Goal: Use online tool/utility: Utilize a website feature to perform a specific function

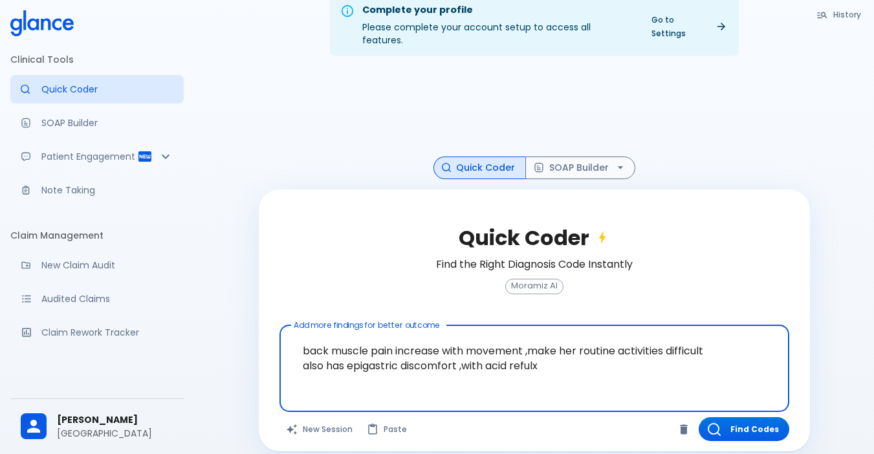
scroll to position [31, 0]
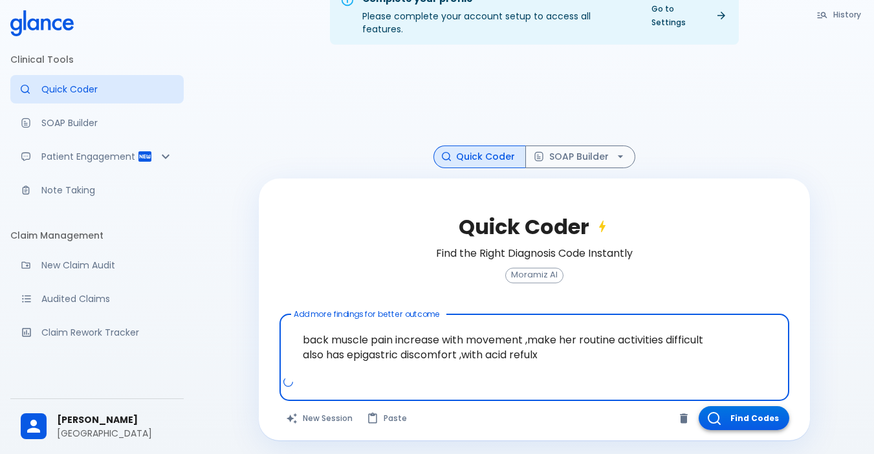
type textarea "back muscle pain increase with movement ,make her routine activities difficult …"
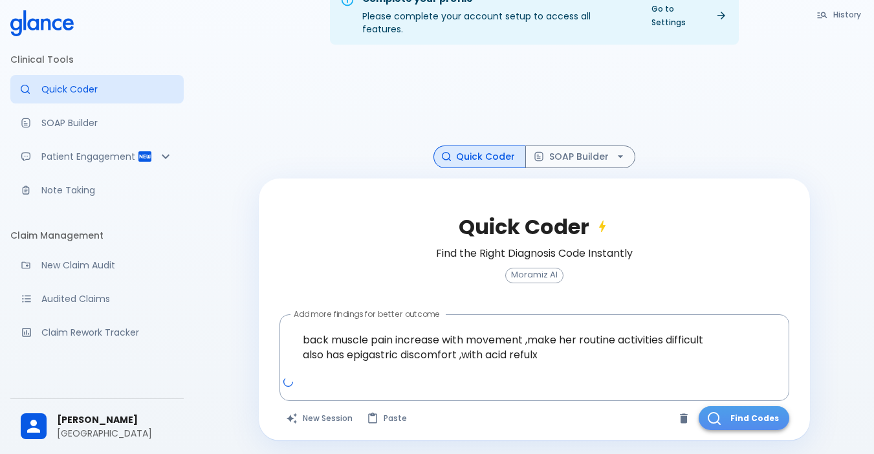
click at [737, 406] on button "Find Codes" at bounding box center [744, 418] width 91 height 24
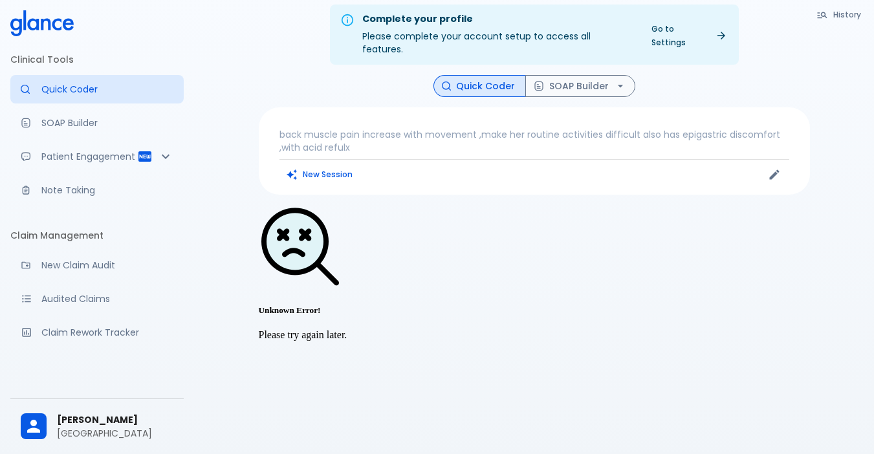
scroll to position [0, 0]
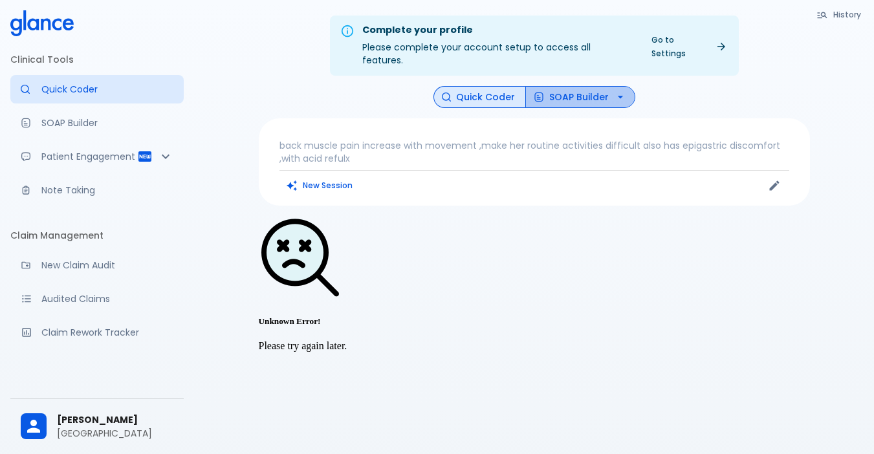
click at [615, 91] on icon "button" at bounding box center [620, 97] width 13 height 13
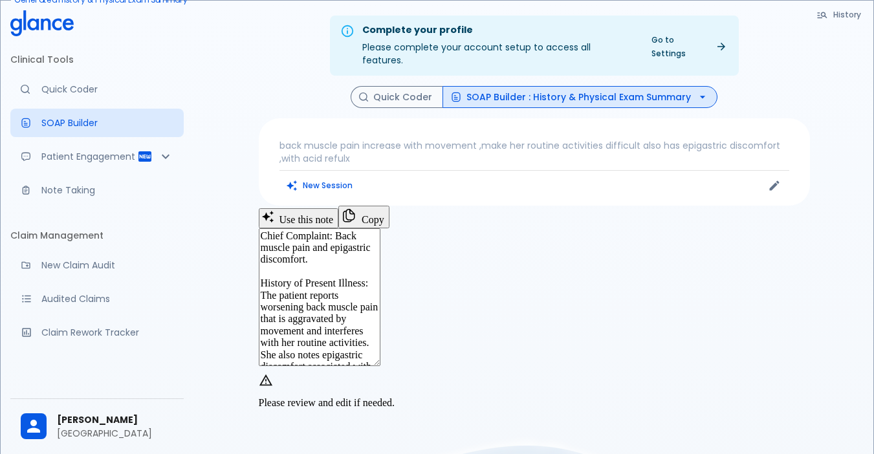
scroll to position [65, 0]
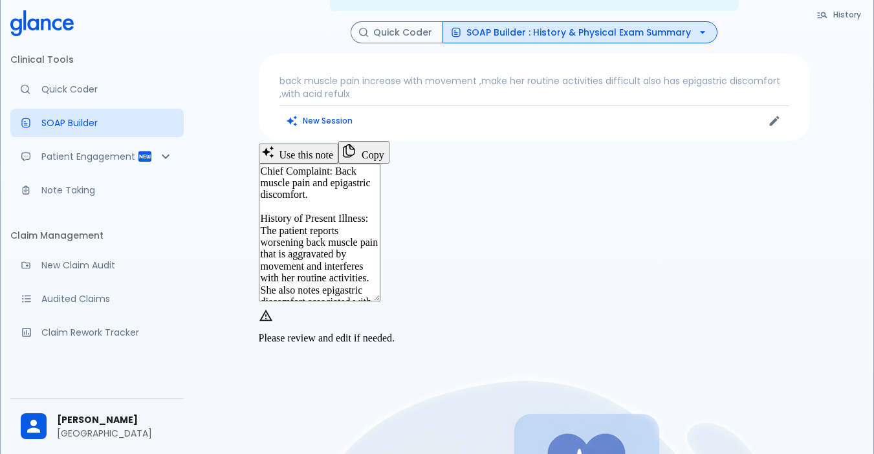
drag, startPoint x: 601, startPoint y: 232, endPoint x: 697, endPoint y: 284, distance: 109.7
click at [380, 284] on textarea "Chief Complaint: Back muscle pain and epigastric discomfort. History of Present…" at bounding box center [320, 233] width 122 height 138
drag, startPoint x: 507, startPoint y: 249, endPoint x: 318, endPoint y: 237, distance: 189.9
click at [318, 237] on textarea "Chief Complaint: Back muscle pain and epigastric discomfort. History of Present…" at bounding box center [320, 233] width 122 height 138
drag, startPoint x: 294, startPoint y: 218, endPoint x: 724, endPoint y: 275, distance: 434.5
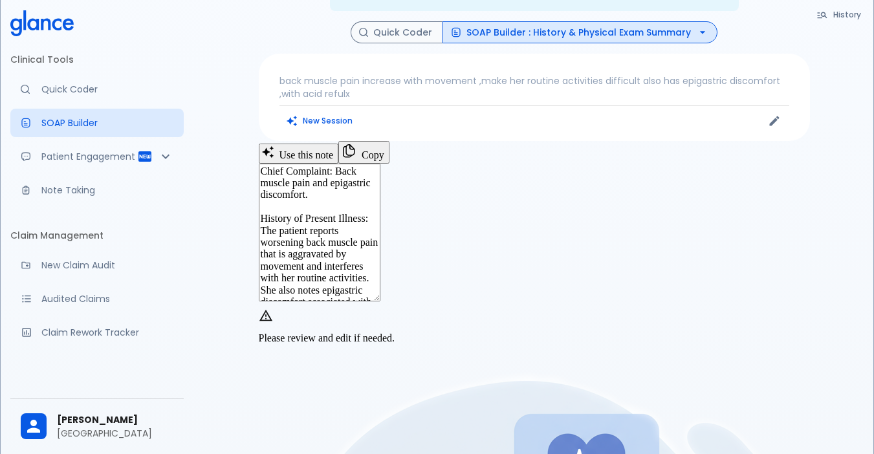
click at [380, 275] on textarea "Chief Complaint: Back muscle pain and epigastric discomfort. History of Present…" at bounding box center [320, 233] width 122 height 138
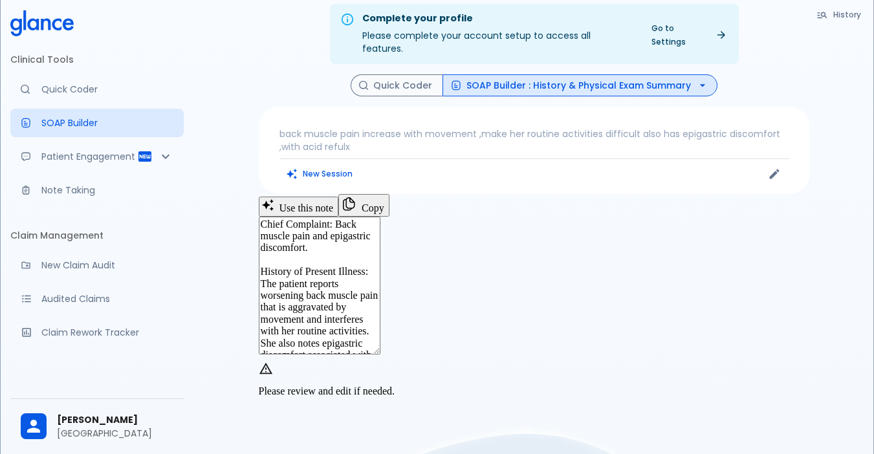
scroll to position [0, 0]
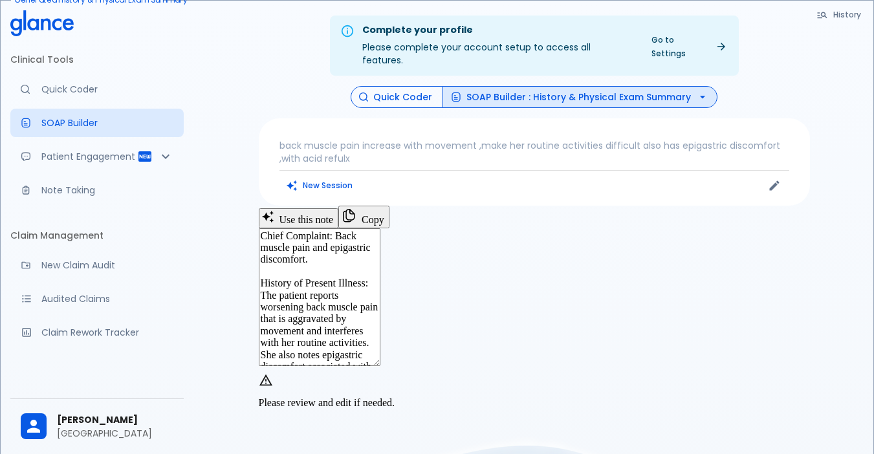
click at [419, 87] on button "Quick Coder" at bounding box center [397, 97] width 92 height 23
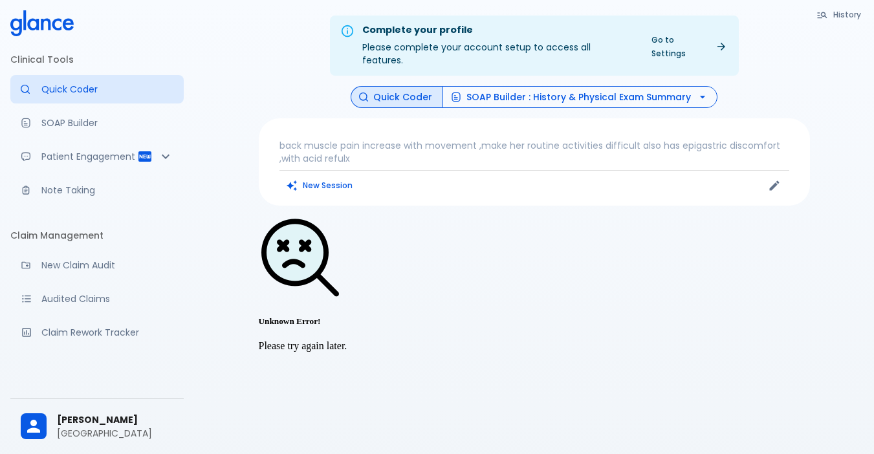
click at [690, 86] on button "SOAP Builder : History & Physical Exam Summary" at bounding box center [579, 97] width 275 height 23
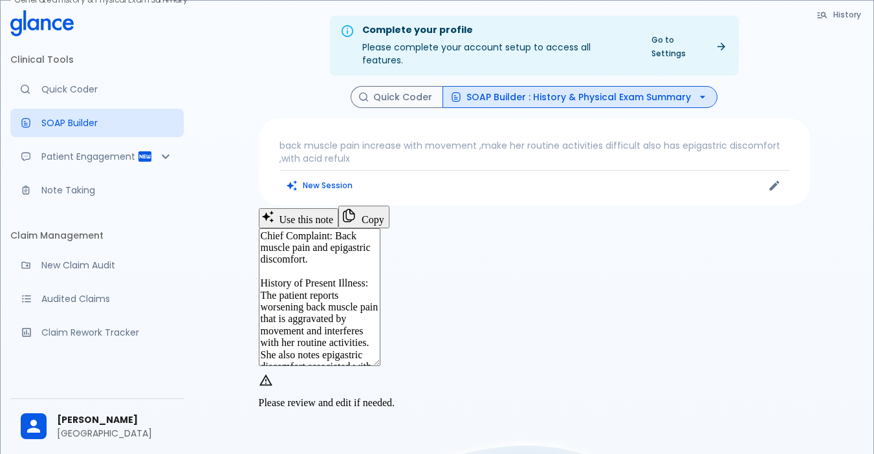
click at [277, 86] on div "Quick Coder SOAP Builder : History & Physical Exam Summary" at bounding box center [534, 97] width 551 height 23
click at [352, 139] on p "back muscle pain increase with movement ,make her routine activities difficult …" at bounding box center [534, 152] width 510 height 26
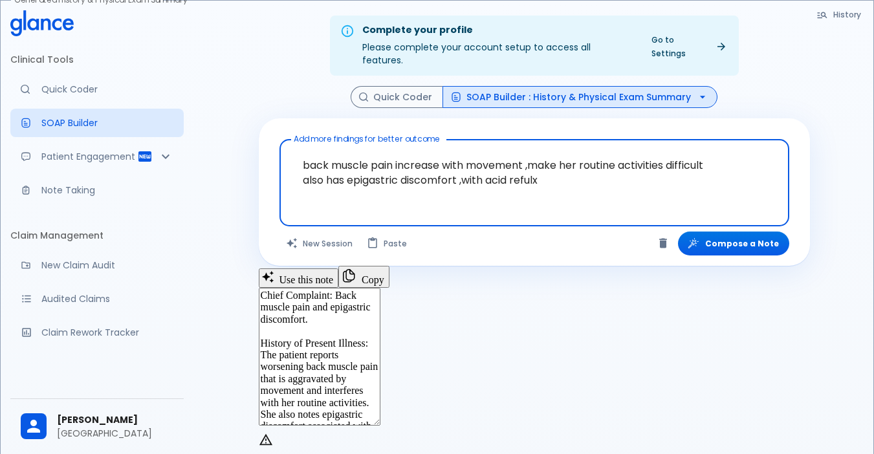
click at [554, 172] on textarea "back muscle pain increase with movement ,make her routine activities difficult …" at bounding box center [534, 173] width 492 height 56
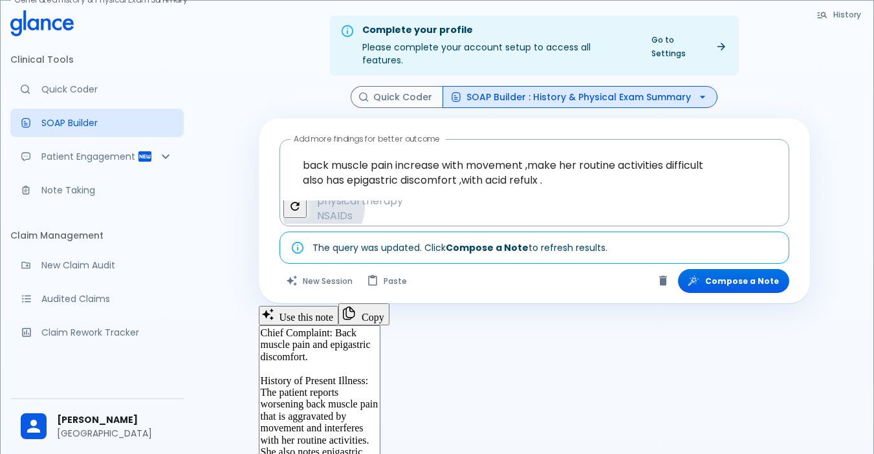
click at [396, 119] on span "disk herniation" at bounding box center [354, 111] width 84 height 15
click at [414, 141] on span "chronic back pain" at bounding box center [363, 133] width 102 height 15
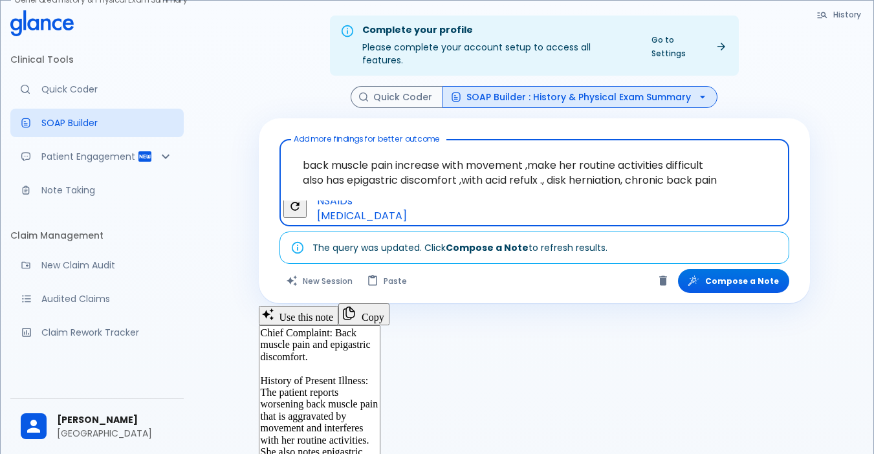
click at [412, 149] on span "[MEDICAL_DATA]" at bounding box center [362, 141] width 100 height 15
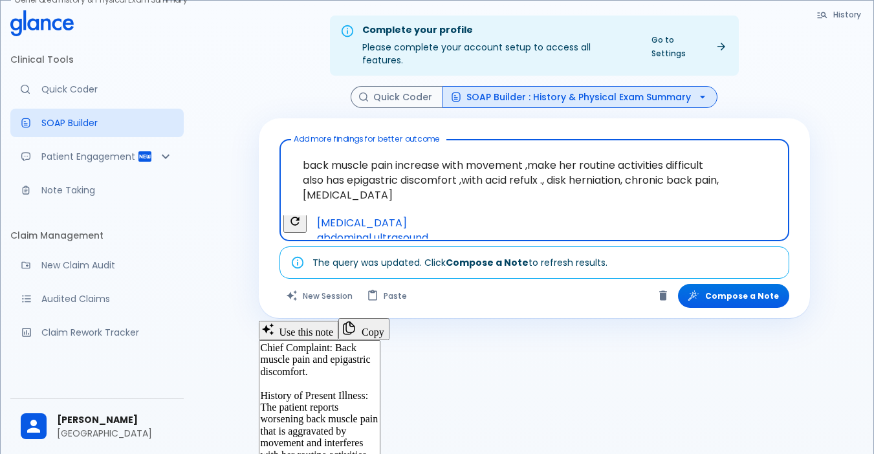
drag, startPoint x: 367, startPoint y: 184, endPoint x: 245, endPoint y: 175, distance: 123.3
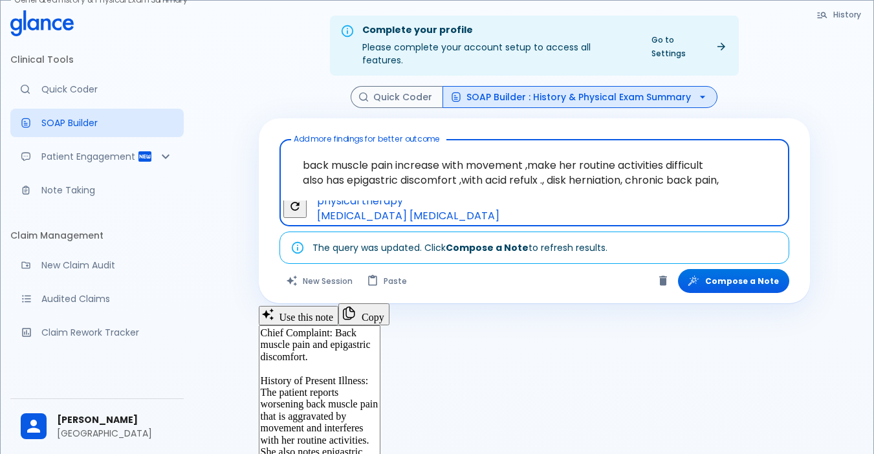
scroll to position [0, 441]
type textarea "back muscle pain increase with movement ,make her routine activities difficult …"
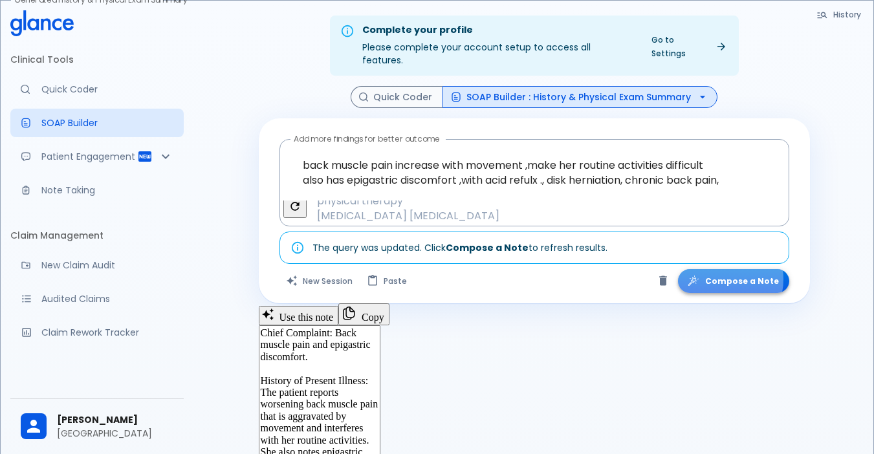
click at [721, 269] on button "Compose a Note" at bounding box center [733, 281] width 111 height 24
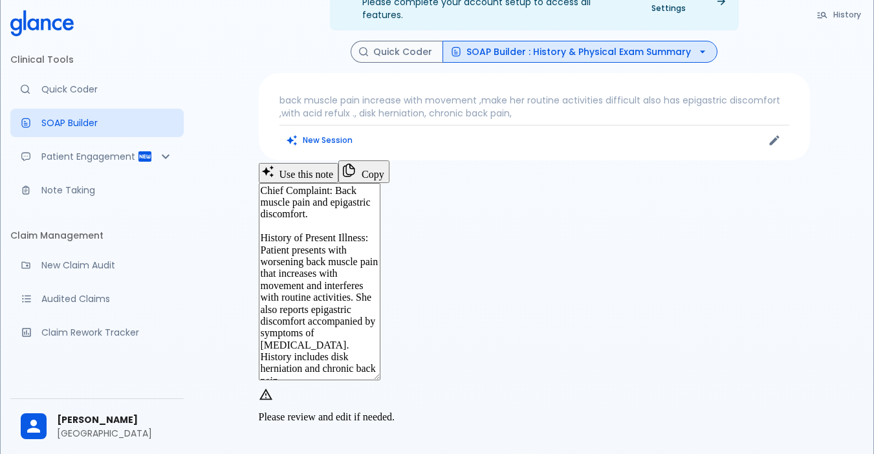
scroll to position [65, 0]
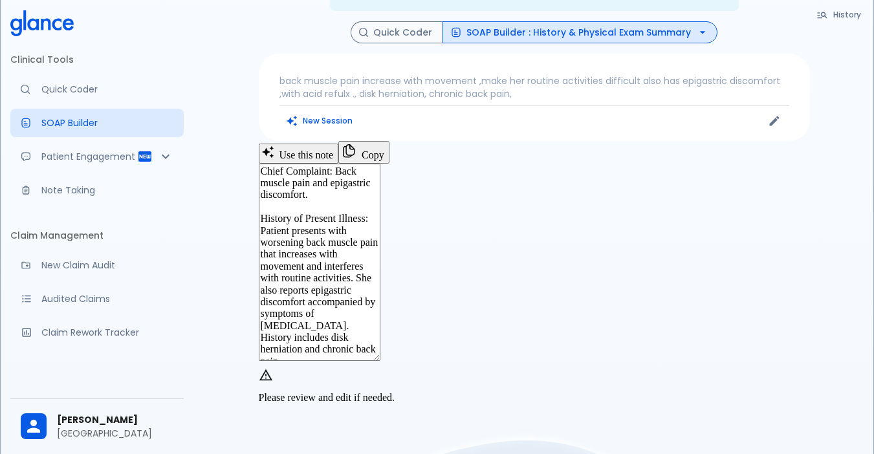
drag, startPoint x: 426, startPoint y: 245, endPoint x: 766, endPoint y: 296, distance: 344.2
click at [380, 296] on textarea "Chief Complaint: Back muscle pain and epigastric discomfort. History of Present…" at bounding box center [320, 262] width 122 height 197
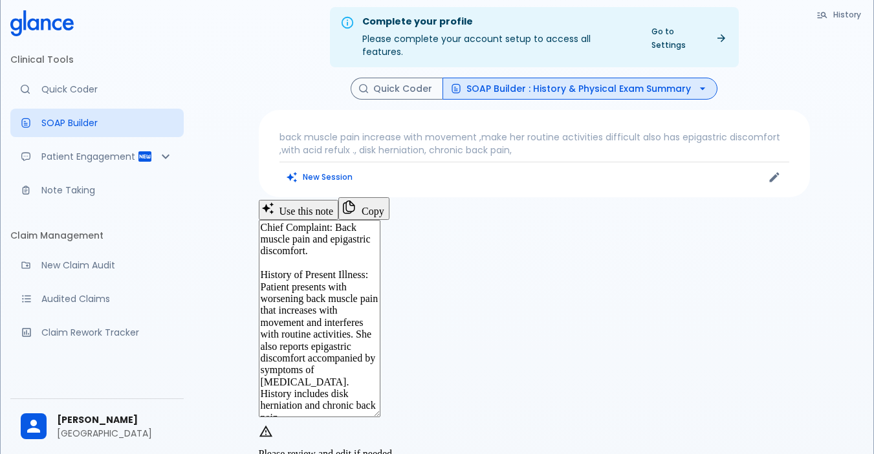
scroll to position [0, 0]
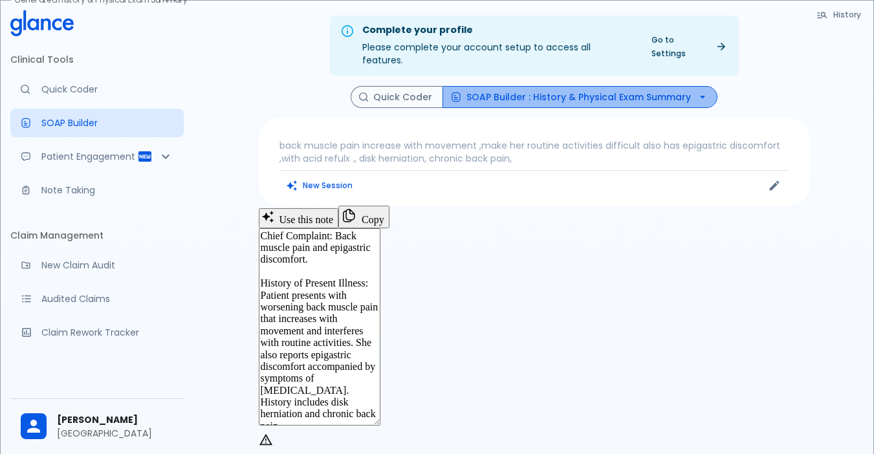
click at [701, 91] on icon "button" at bounding box center [702, 97] width 13 height 13
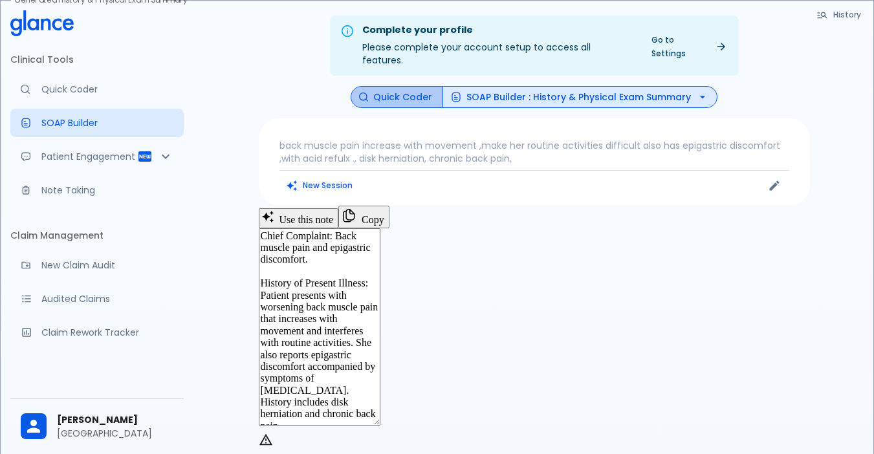
click at [405, 86] on button "Quick Coder" at bounding box center [397, 97] width 92 height 23
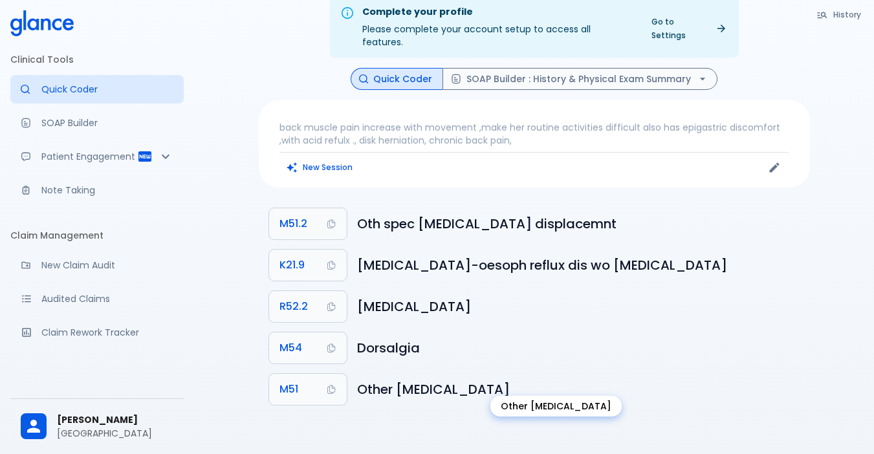
scroll to position [31, 0]
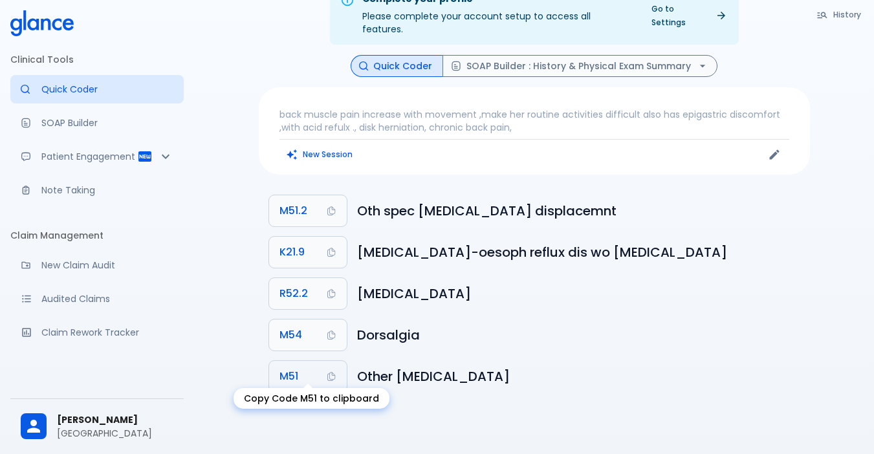
click at [312, 365] on button "M51" at bounding box center [308, 376] width 78 height 31
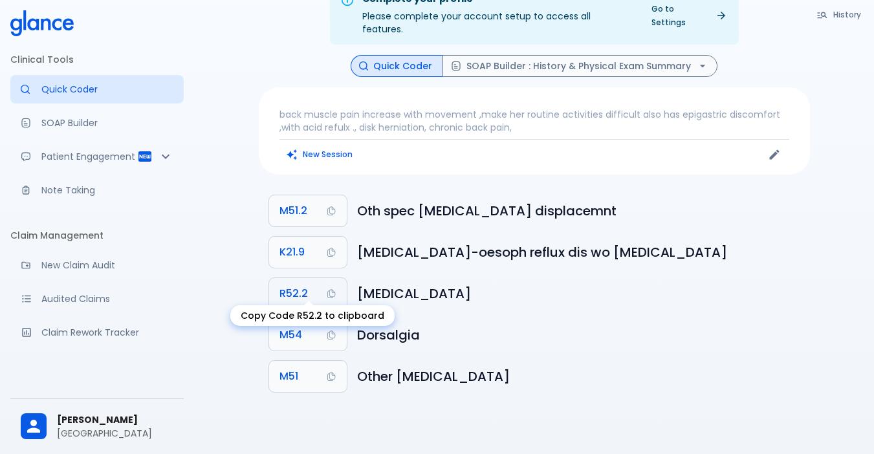
click at [301, 285] on span "R52.2" at bounding box center [293, 294] width 28 height 18
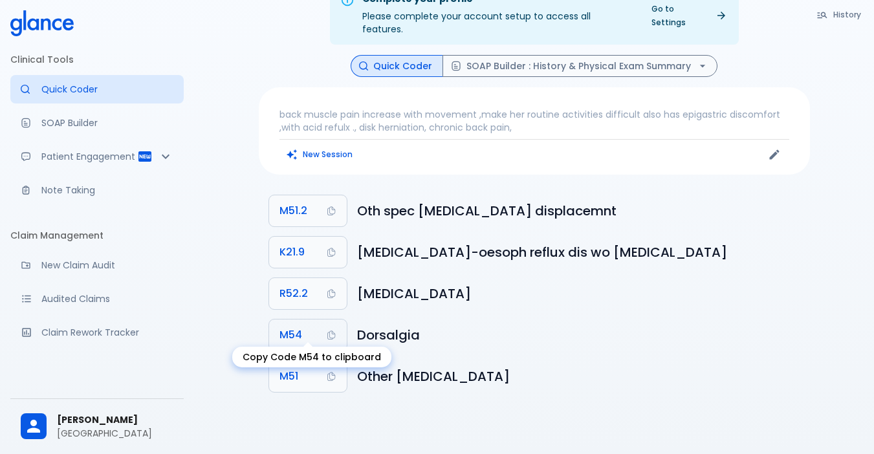
click at [307, 320] on button "M54" at bounding box center [308, 335] width 78 height 31
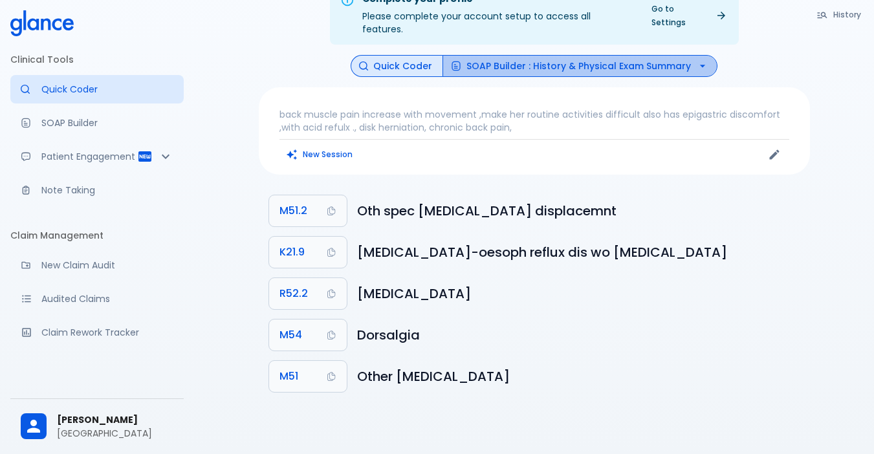
click at [699, 60] on icon "button" at bounding box center [702, 66] width 13 height 13
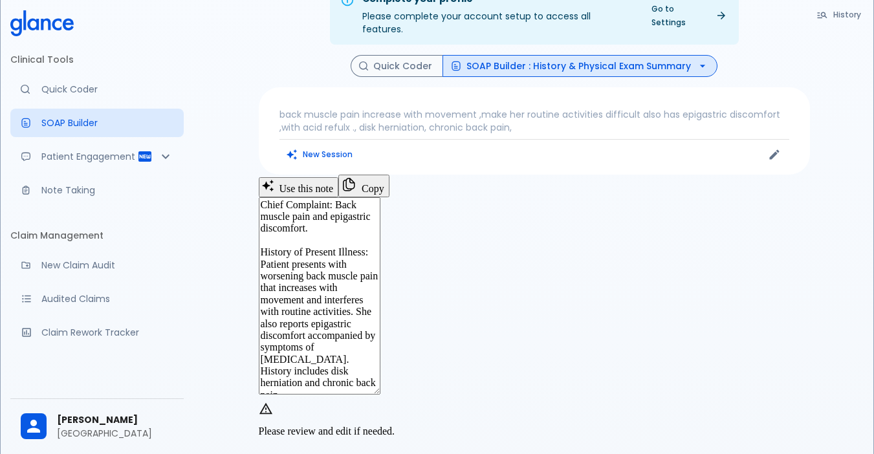
drag, startPoint x: 425, startPoint y: 280, endPoint x: 749, endPoint y: 320, distance: 326.5
click at [380, 320] on textarea "Chief Complaint: Back muscle pain and epigastric discomfort. History of Present…" at bounding box center [320, 295] width 122 height 197
